Goal: Use online tool/utility: Use online tool/utility

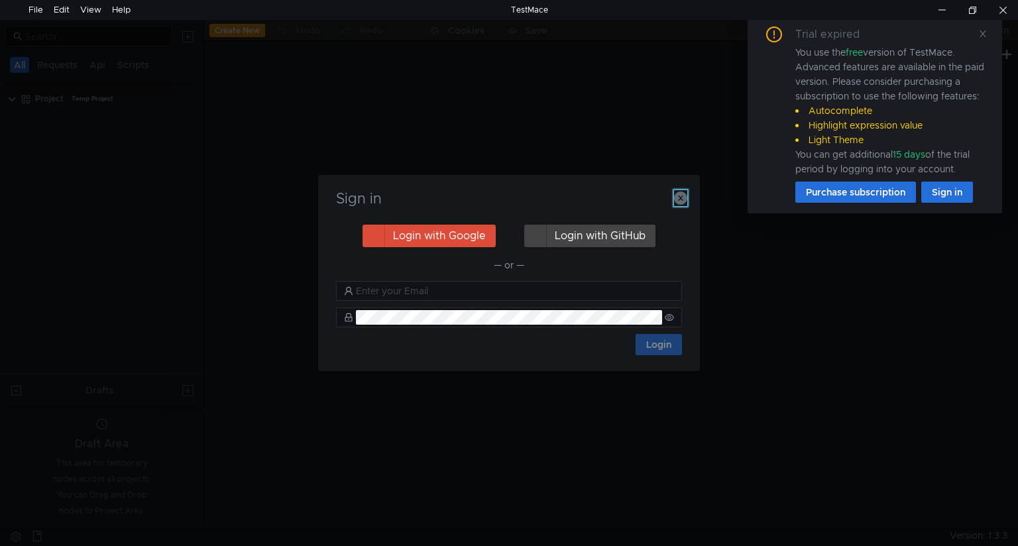
click at [679, 194] on icon "button" at bounding box center [680, 198] width 13 height 13
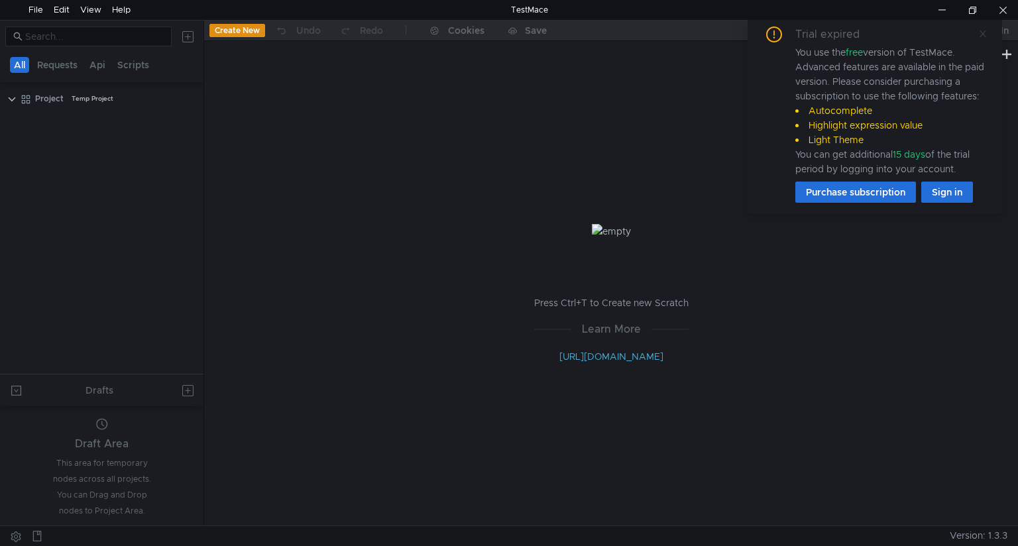
click at [979, 36] on icon at bounding box center [982, 33] width 9 height 9
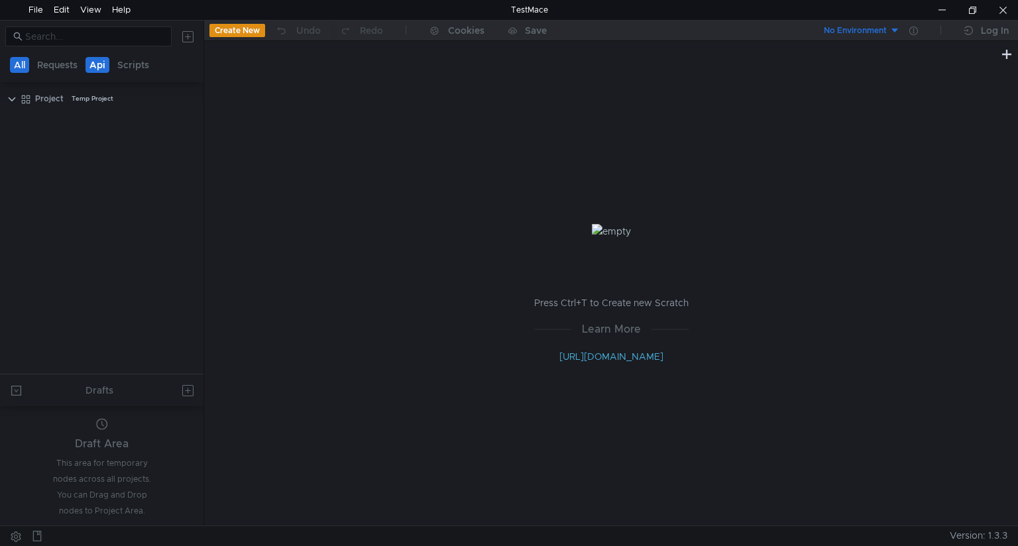
click at [99, 64] on button "Api" at bounding box center [98, 65] width 24 height 16
click at [59, 62] on button "Requests" at bounding box center [58, 65] width 48 height 16
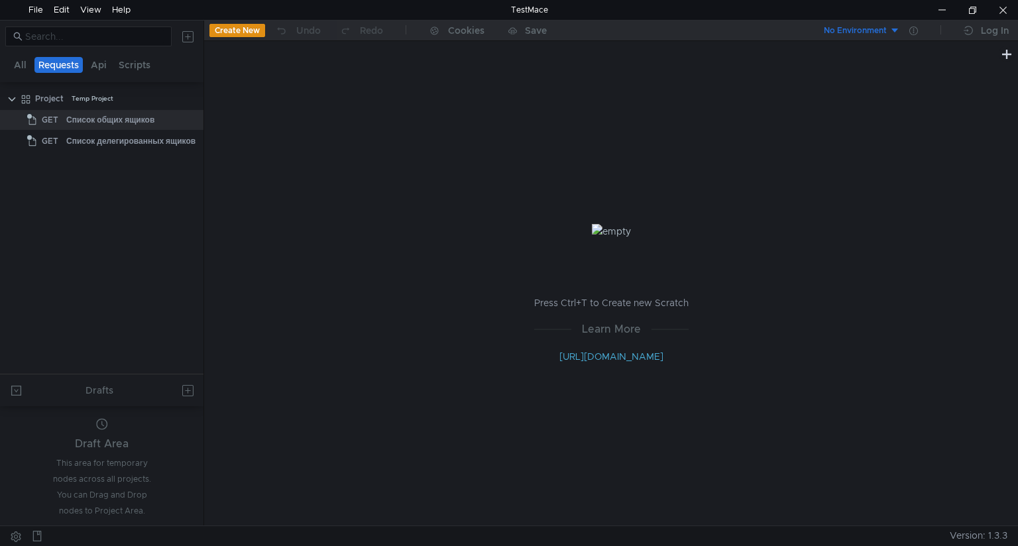
click at [190, 38] on button at bounding box center [187, 36] width 21 height 21
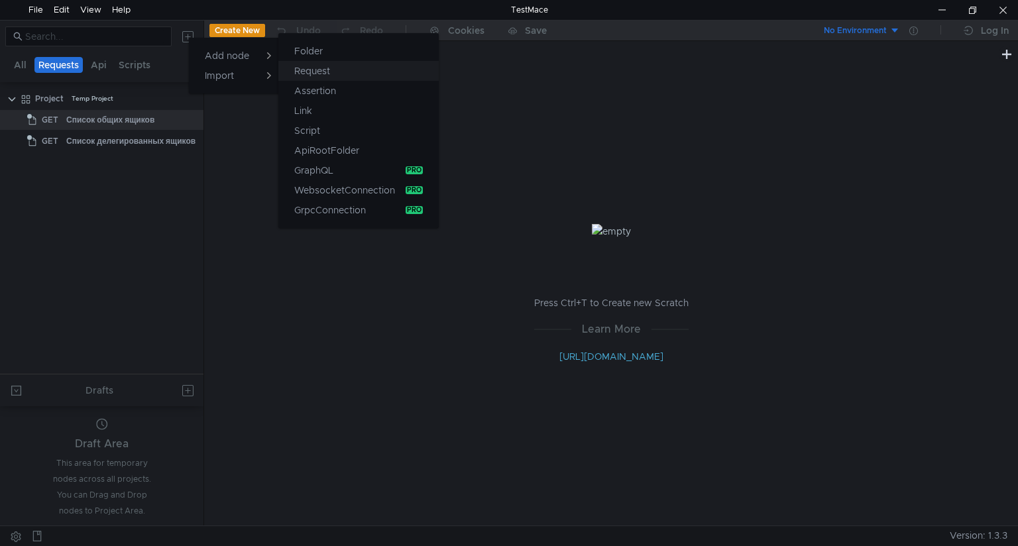
click at [302, 70] on app-tour-anchor "Request" at bounding box center [312, 71] width 36 height 16
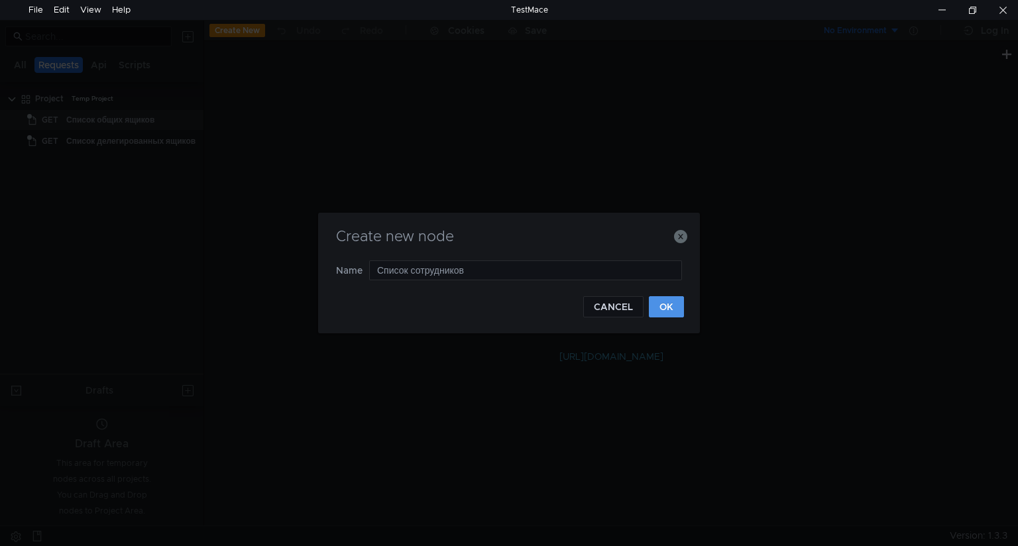
type input "Список сотрудников"
click at [673, 308] on button "OK" at bounding box center [666, 306] width 35 height 21
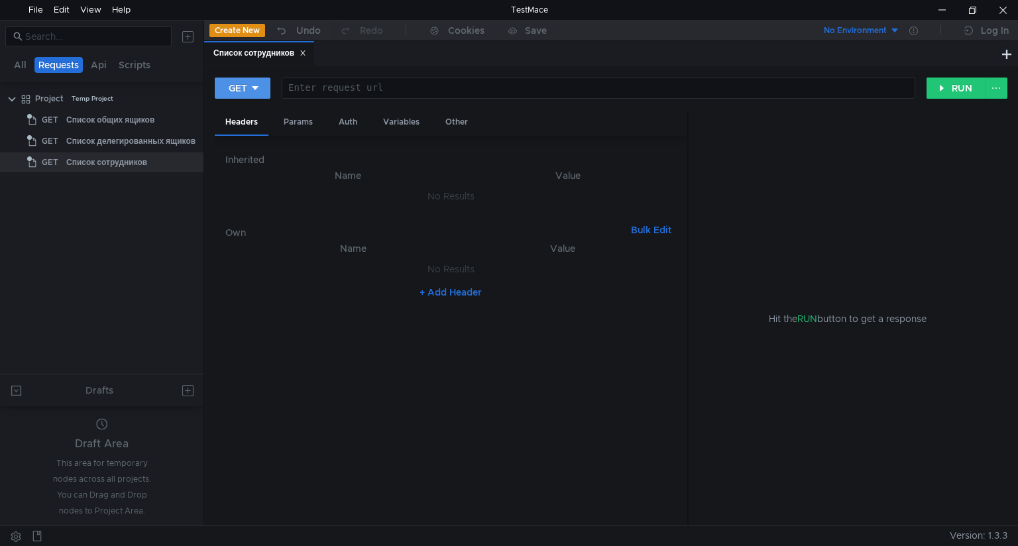
click at [258, 86] on icon at bounding box center [255, 88] width 9 height 9
click at [245, 196] on li "PATCH" at bounding box center [244, 200] width 58 height 21
click at [348, 82] on div "Enter request url" at bounding box center [608, 87] width 613 height 11
paste textarea "[URL][DOMAIN_NAME]"
type textarea "[URL][DOMAIN_NAME]"
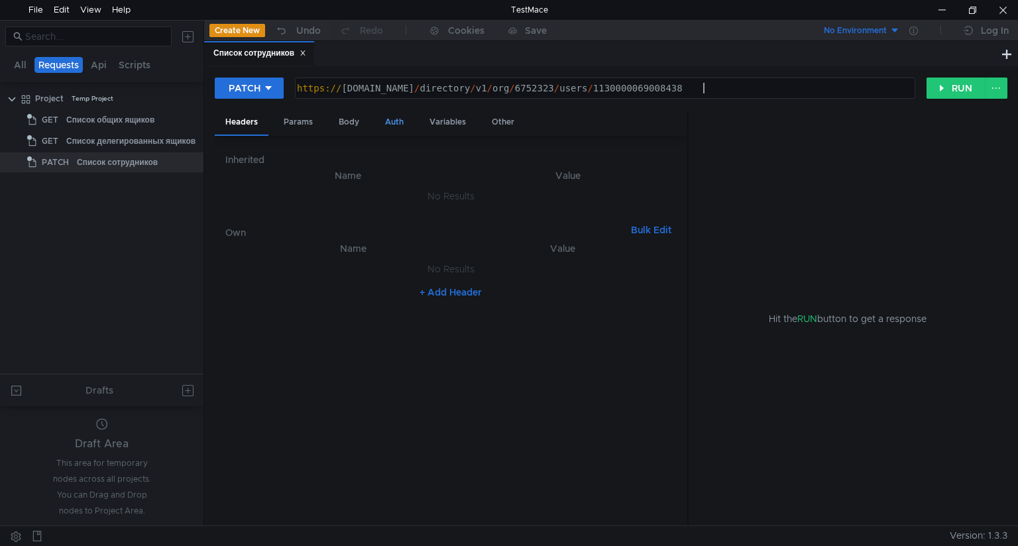
click at [398, 124] on div "Auth" at bounding box center [395, 122] width 40 height 25
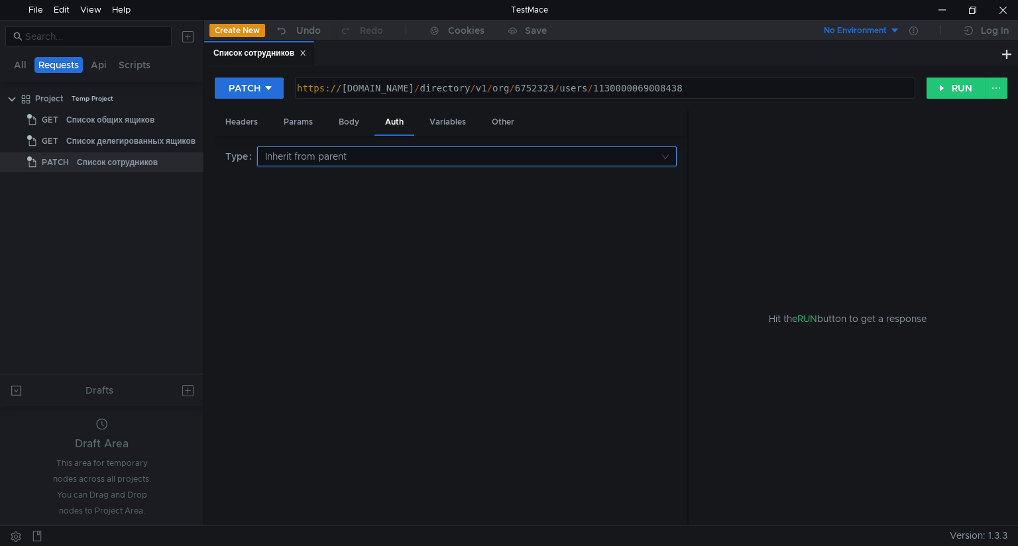
click at [489, 160] on input at bounding box center [462, 156] width 394 height 19
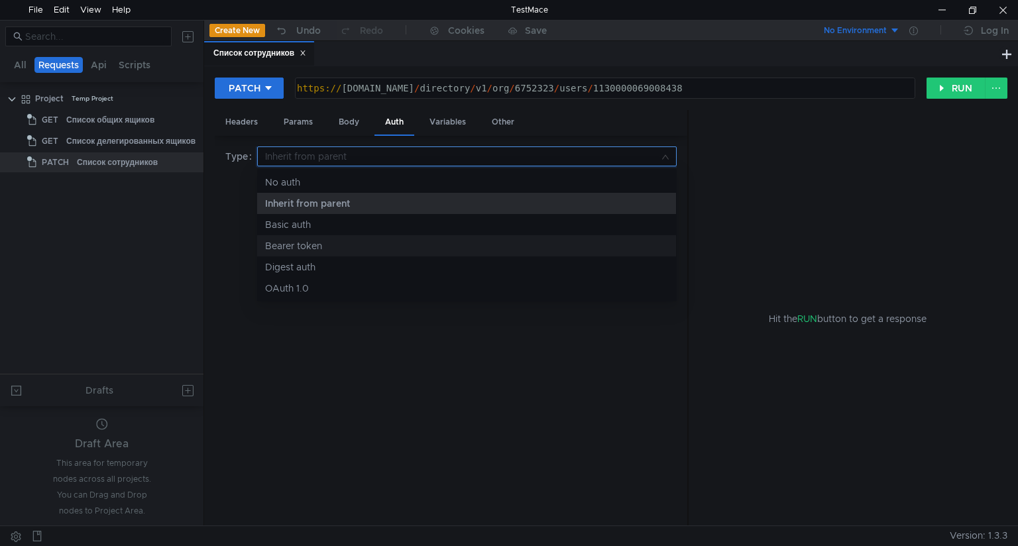
click at [303, 245] on div "Bearer token" at bounding box center [466, 246] width 403 height 15
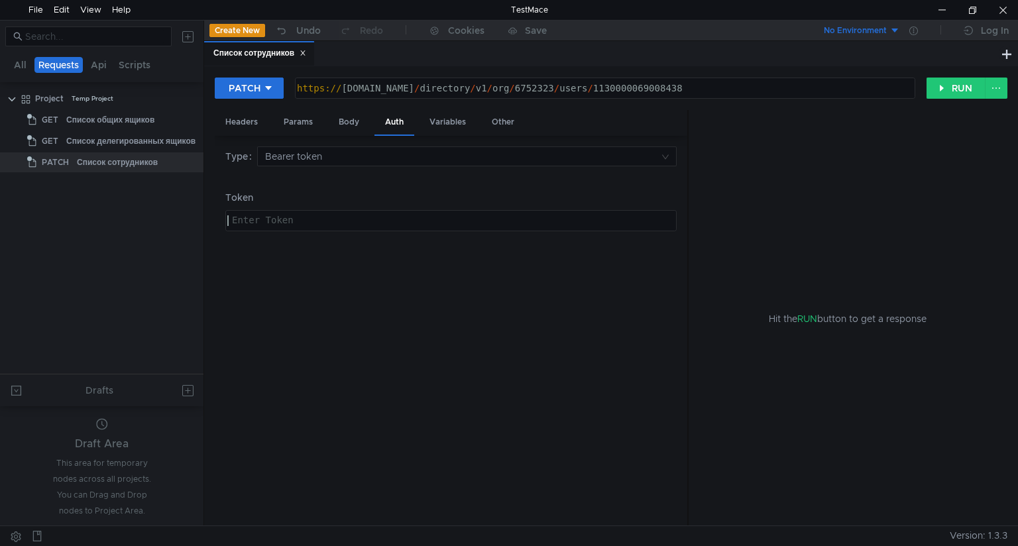
click at [342, 222] on div at bounding box center [450, 231] width 450 height 32
paste textarea "y0__xC2uNalqveAAhj2xDkgorT7iBQkbzKhGC9BuJCErGv2ZN9syFYvZA"
type textarea "y0__xC2uNalqveAAhj2xDkgorT7iBQkbzKhGC9BuJCErGv2ZN9syFYvZA"
click at [237, 122] on div "Headers" at bounding box center [242, 122] width 54 height 25
click at [445, 291] on button "+ Add Header" at bounding box center [450, 292] width 73 height 16
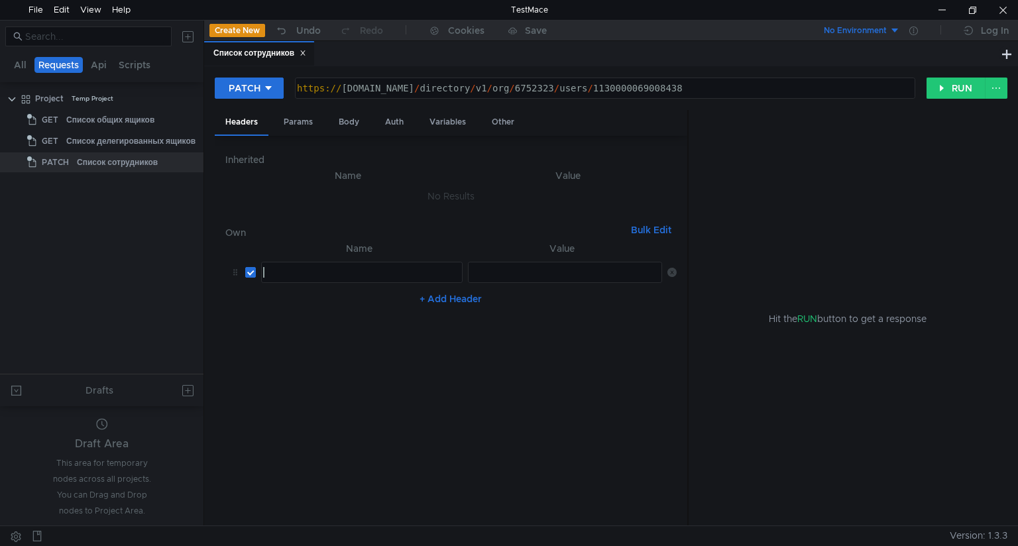
click at [339, 273] on div at bounding box center [361, 283] width 200 height 32
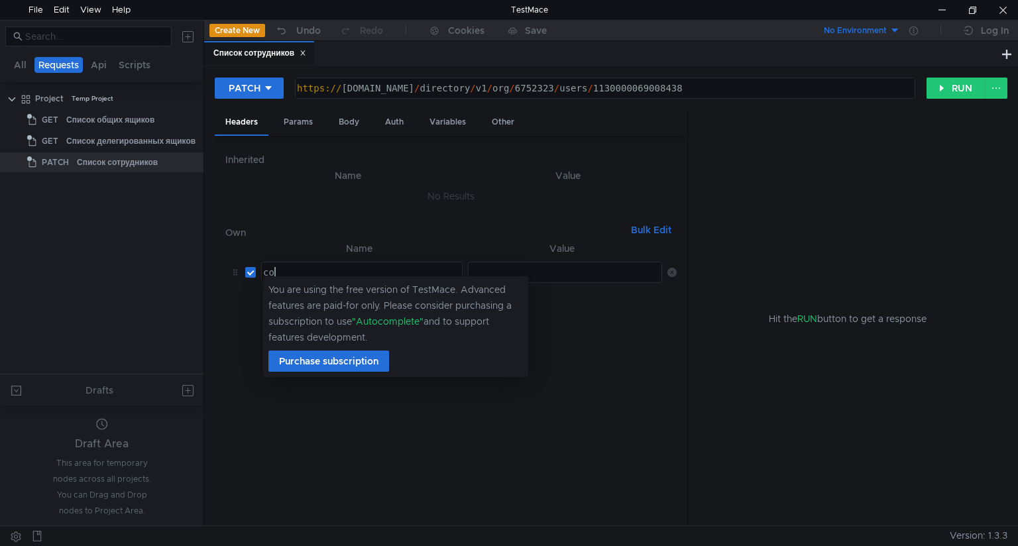
type textarea "c"
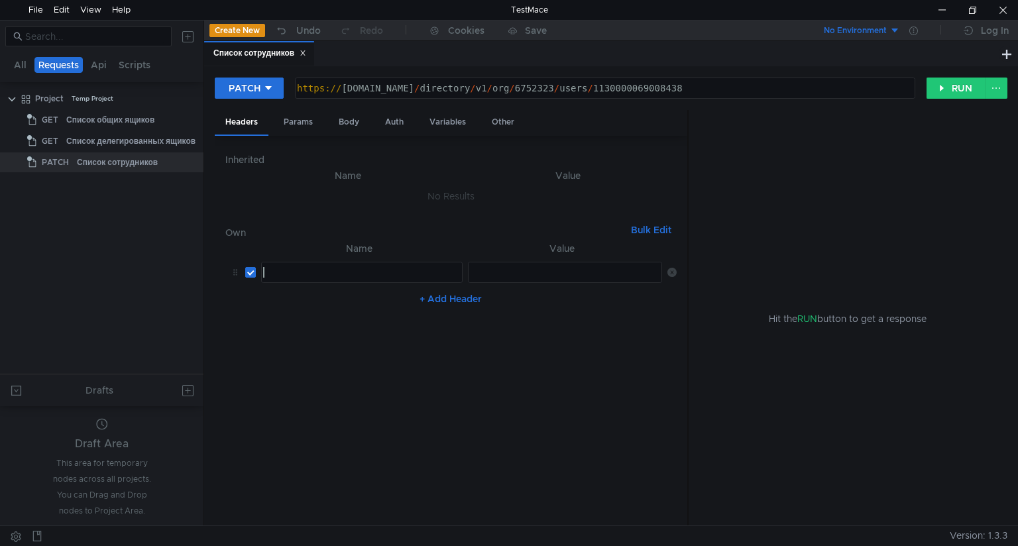
paste textarea "Content-Type"
type textarea "Content-Type"
click at [503, 273] on div at bounding box center [564, 283] width 194 height 32
paste textarea "application/json"
type textarea "application/json"
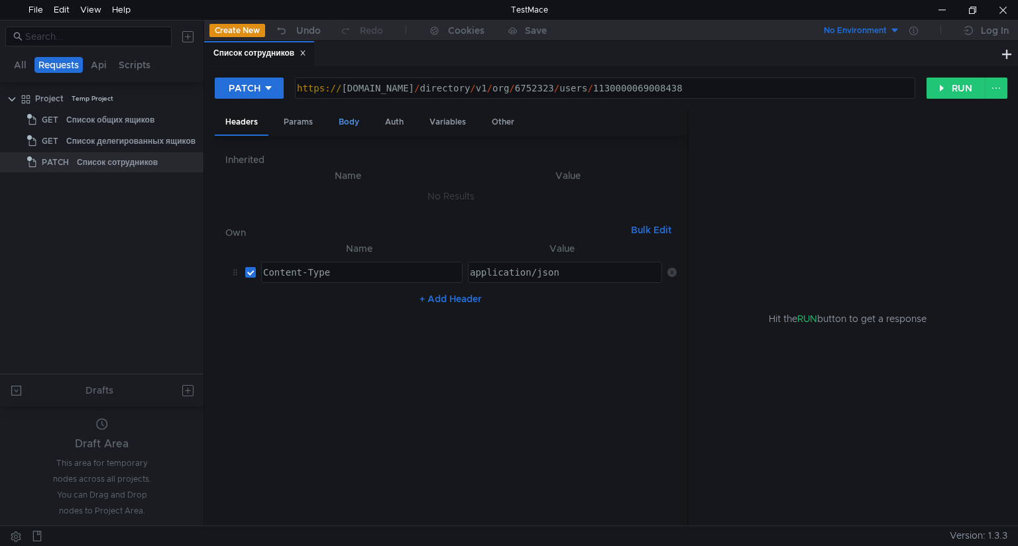
click at [349, 122] on div "Body" at bounding box center [349, 122] width 42 height 25
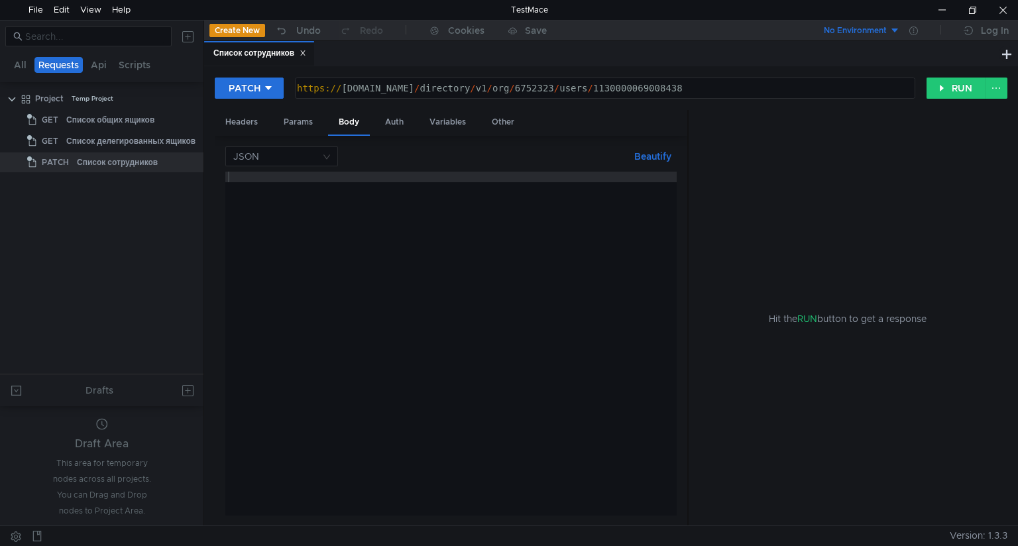
click at [278, 204] on div at bounding box center [450, 354] width 451 height 365
paste textarea "}"
type textarea "}"
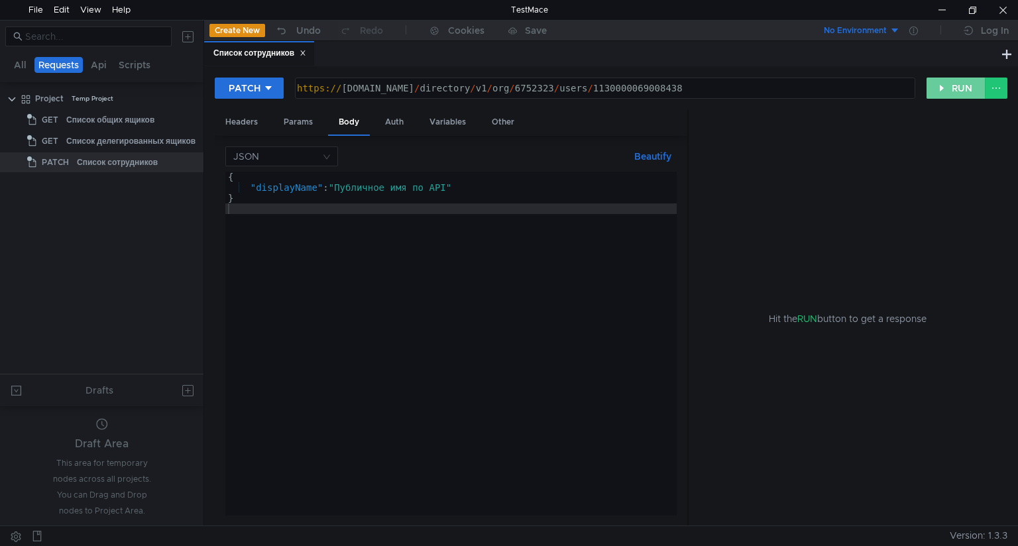
click at [955, 87] on button "RUN" at bounding box center [956, 88] width 59 height 21
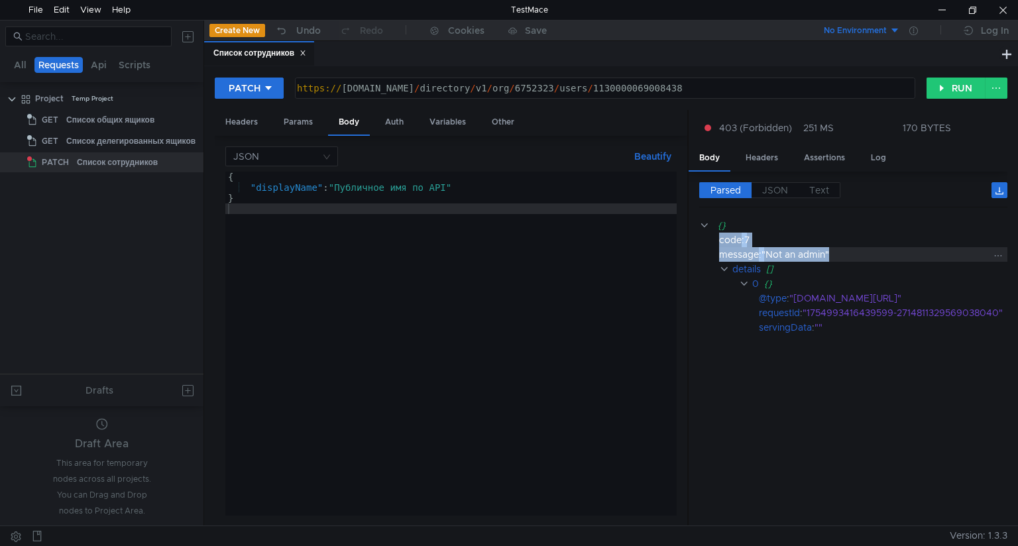
drag, startPoint x: 719, startPoint y: 240, endPoint x: 833, endPoint y: 252, distance: 114.0
click at [833, 252] on div "{} code : 7 message : "Not an admin" details [] 0 {} @type : "type.googleapis.c…" at bounding box center [860, 276] width 323 height 117
copy div "code : 7 message : "Not an admin""
click at [397, 122] on div "Auth" at bounding box center [395, 122] width 40 height 25
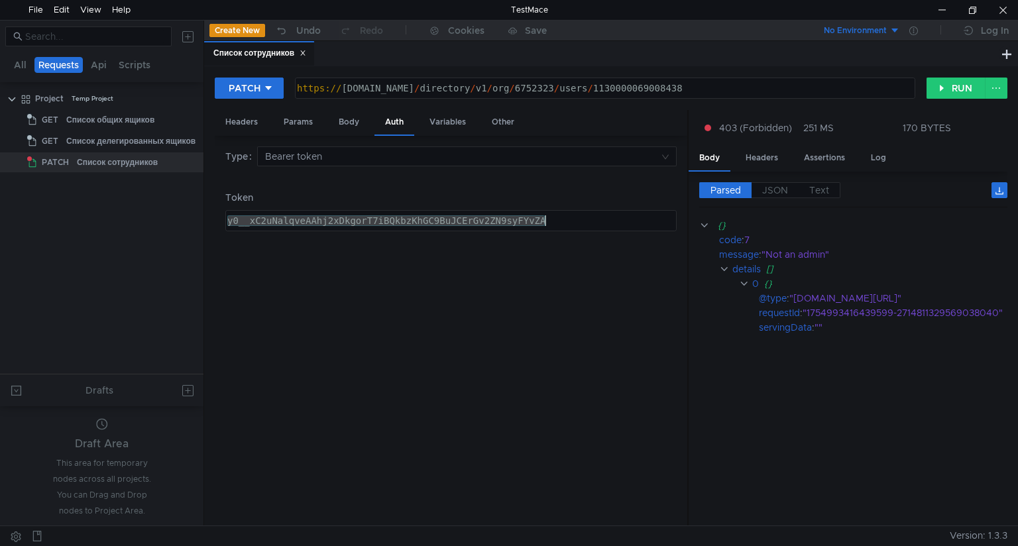
drag, startPoint x: 225, startPoint y: 222, endPoint x: 560, endPoint y: 223, distance: 334.8
click at [560, 223] on div "y0__xC2uNalqveAAhj2xDkgorT7iBQkbzKhGC9BuJCErGv2ZN9syFYvZA" at bounding box center [450, 231] width 450 height 32
paste textarea "u4MKfqveAAhiLzjQgm4eh5BLlgWGsRPtYsLKyE35WdnfOnLUyQQ"
type textarea "y0__xCu4MKfqveAAhiLzjQgm4eh5BLlgWGsRPtYsLKyE35WdnfOnLUyQQ"
click at [252, 122] on div "Headers" at bounding box center [242, 122] width 54 height 25
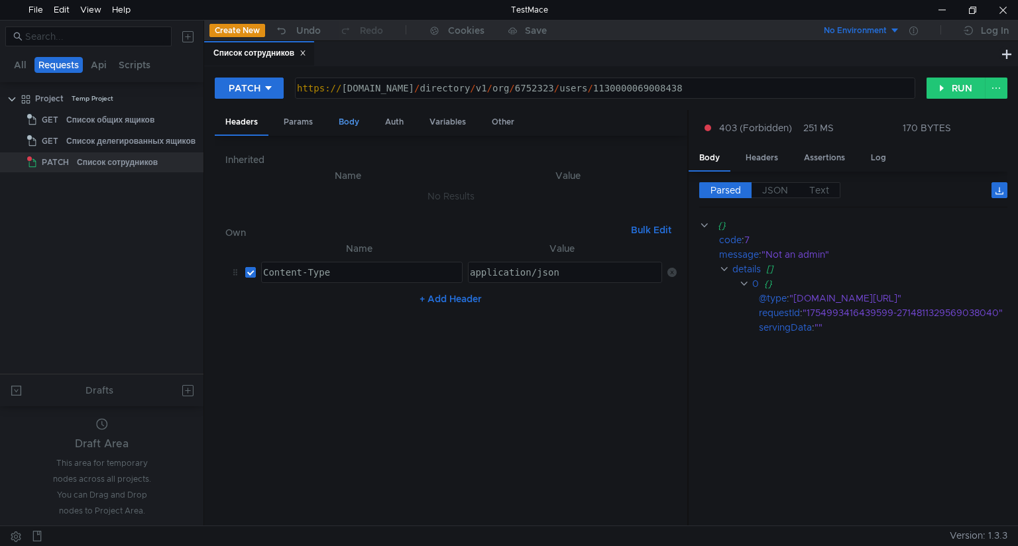
click at [350, 123] on div "Body" at bounding box center [349, 122] width 42 height 25
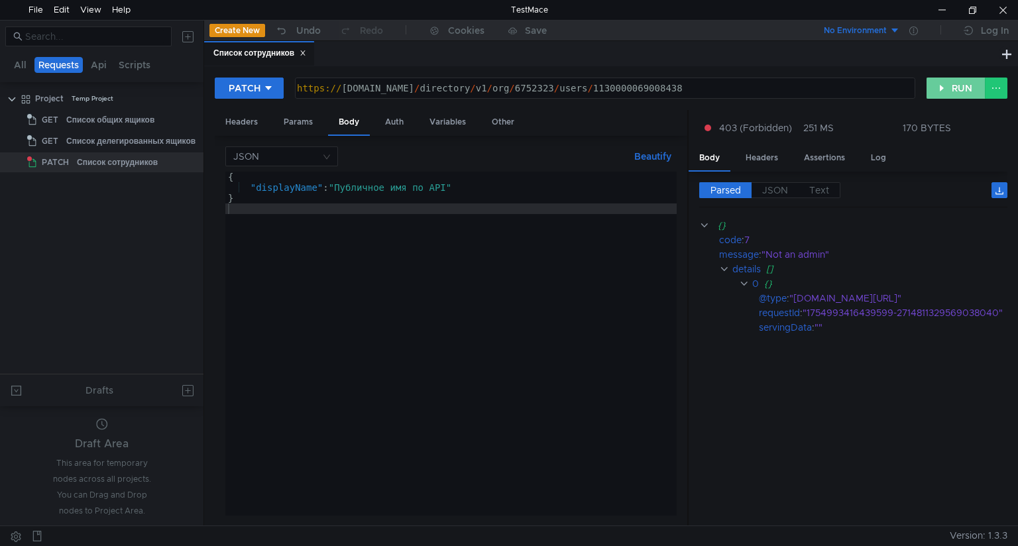
click at [952, 89] on button "RUN" at bounding box center [956, 88] width 59 height 21
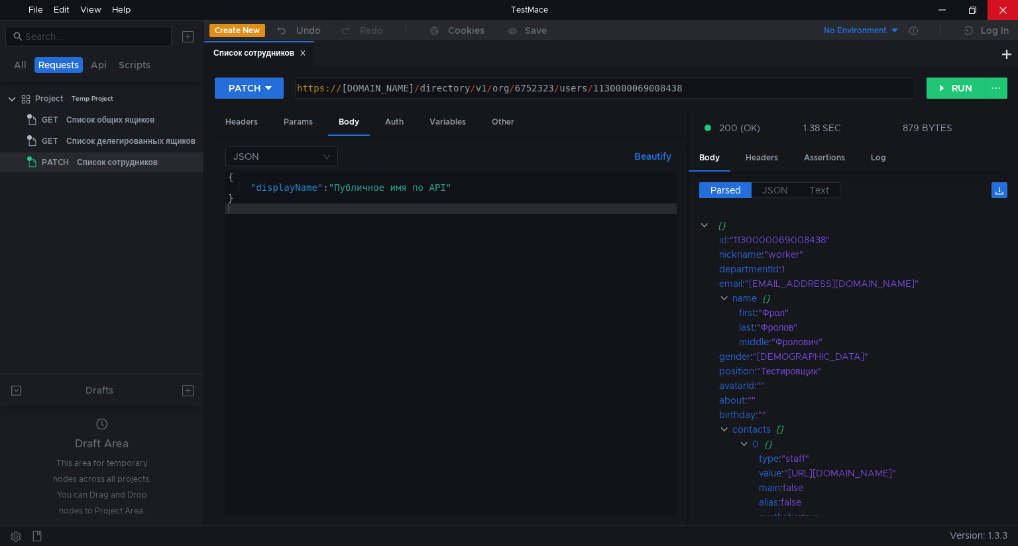
click at [1001, 9] on div at bounding box center [1003, 10] width 30 height 20
